Goal: Task Accomplishment & Management: Use online tool/utility

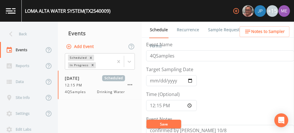
scroll to position [147, 0]
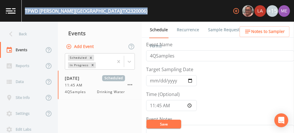
scroll to position [178, 0]
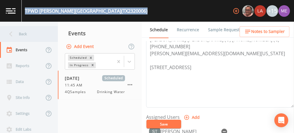
click at [21, 33] on div "Back" at bounding box center [26, 34] width 52 height 16
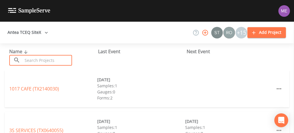
click at [32, 60] on input "text" at bounding box center [47, 60] width 49 height 11
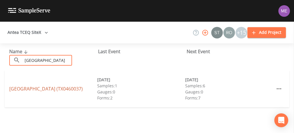
type input "Oak village"
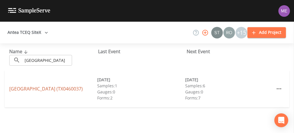
click at [36, 88] on link "OAK VILLAGE NORTH (TX0460037)" at bounding box center [46, 89] width 74 height 6
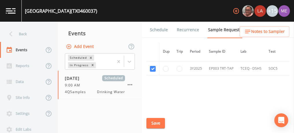
scroll to position [1772, 0]
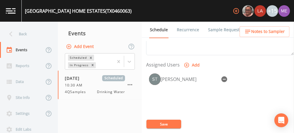
scroll to position [213, 0]
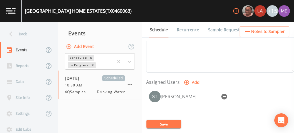
click at [221, 30] on link "Sample Requests" at bounding box center [224, 30] width 35 height 16
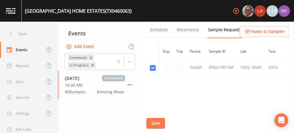
scroll to position [1074, 0]
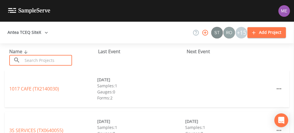
click at [39, 61] on input "text" at bounding box center [47, 60] width 49 height 11
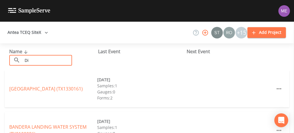
type input "D"
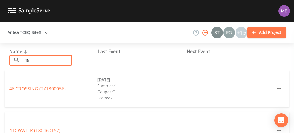
type input "4"
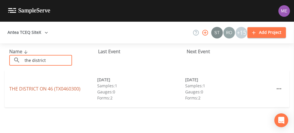
type input "the district"
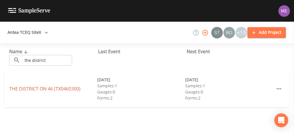
click at [46, 89] on link "THE DISTRICT ON 46 (TX0460300)" at bounding box center [44, 89] width 71 height 6
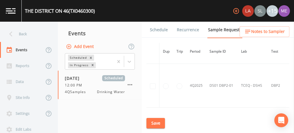
scroll to position [1256, 0]
click at [154, 81] on td at bounding box center [152, 86] width 13 height 44
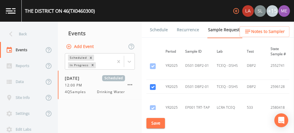
scroll to position [794, 24]
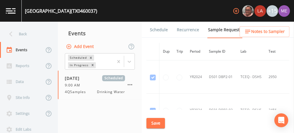
scroll to position [1772, 0]
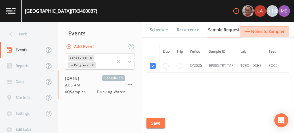
click at [272, 30] on span "Notes to Sampler" at bounding box center [268, 31] width 34 height 7
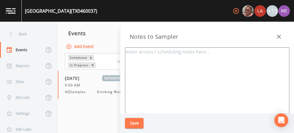
click at [144, 55] on textarea at bounding box center [207, 117] width 164 height 141
paste textarea "EP001 30415 OLYMPUS, BULVERDE SS - A - P EP002 6978 CIRCLE OAK, BULVERDE SS - A…"
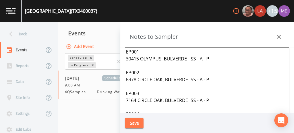
scroll to position [38, 0]
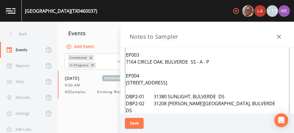
click at [212, 63] on textarea "EP001 30415 OLYMPUS, BULVERDE SS - A - P EP002 6978 CIRCLE OAK, BULVERDE SS - A…" at bounding box center [207, 79] width 164 height 141
click at [217, 83] on textarea "EP001 30415 OLYMPUS, BULVERDE SS - A - P EP002 6978 CIRCLE OAK, BULVERDE SS - A…" at bounding box center [207, 79] width 164 height 141
click at [223, 95] on textarea "EP001 30415 OLYMPUS, BULVERDE SS - A - P EP002 6978 CIRCLE OAK, BULVERDE SS - A…" at bounding box center [207, 79] width 164 height 141
click at [237, 102] on textarea "EP001 30415 OLYMPUS, BULVERDE SS - A - P EP002 6978 CIRCLE OAK, BULVERDE SS - A…" at bounding box center [207, 79] width 164 height 141
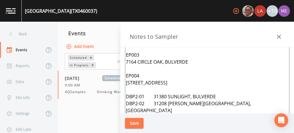
click at [126, 62] on textarea "EP001 30415 OLYMPUS, BULVERDE SS - A - P EP002 6978 CIRCLE OAK, BULVERDE SS - A…" at bounding box center [207, 79] width 164 height 141
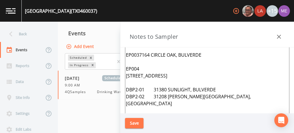
scroll to position [32, 0]
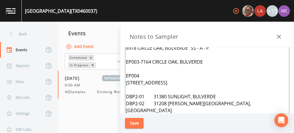
click at [139, 73] on textarea "EP001 30415 OLYMPUS, BULVERDE SS - A - P EP002 6978 CIRCLE OAK, BULVERDE SS - A…" at bounding box center [207, 86] width 164 height 141
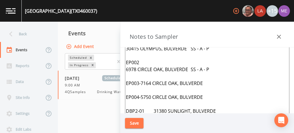
scroll to position [10, 0]
click at [219, 69] on textarea "EP001 30415 OLYMPUS, BULVERDE SS - A - P EP002 6978 CIRCLE OAK, BULVERDE SS - A…" at bounding box center [207, 108] width 164 height 141
click at [143, 62] on textarea "EP001 30415 OLYMPUS, BULVERDE SS - A - P EP002 6978 CIRCLE OAK, BULVERDE EP003-…" at bounding box center [207, 108] width 164 height 141
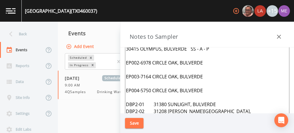
scroll to position [0, 0]
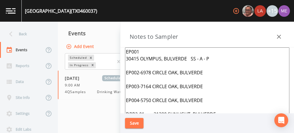
click at [213, 58] on textarea "EP001 30415 OLYMPUS, BULVERDE SS - A - P EP002-6978 CIRCLE OAK, BULVERDE EP003-…" at bounding box center [207, 117] width 164 height 141
click at [146, 50] on textarea "EP001 30415 OLYMPUS, BULVERDE EP002-6978 CIRCLE OAK, BULVERDE EP003-7164 CIRCLE…" at bounding box center [207, 117] width 164 height 141
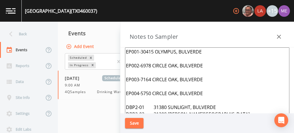
click at [203, 52] on textarea "EP001-30415 OLYMPUS, BULVERDE EP002-6978 CIRCLE OAK, BULVERDE EP003-7164 CIRCLE…" at bounding box center [207, 117] width 164 height 141
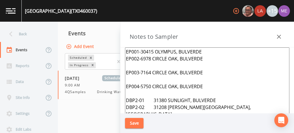
click at [204, 58] on textarea "EP001-30415 OLYMPUS, BULVERDE EP002-6978 CIRCLE OAK, BULVERDE EP003-7164 CIRCLE…" at bounding box center [207, 117] width 164 height 141
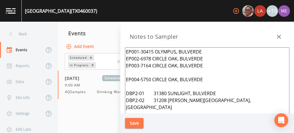
click at [204, 65] on textarea "EP001-30415 OLYMPUS, BULVERDE EP002-6978 CIRCLE OAK, BULVERDE EP003-7164 CIRCLE…" at bounding box center [207, 117] width 164 height 141
type textarea "EP001-30415 OLYMPUS, BULVERDE EP002-6978 CIRCLE OAK, BULVERDE EP003-7164 CIRCLE…"
